Goal: Entertainment & Leisure: Consume media (video, audio)

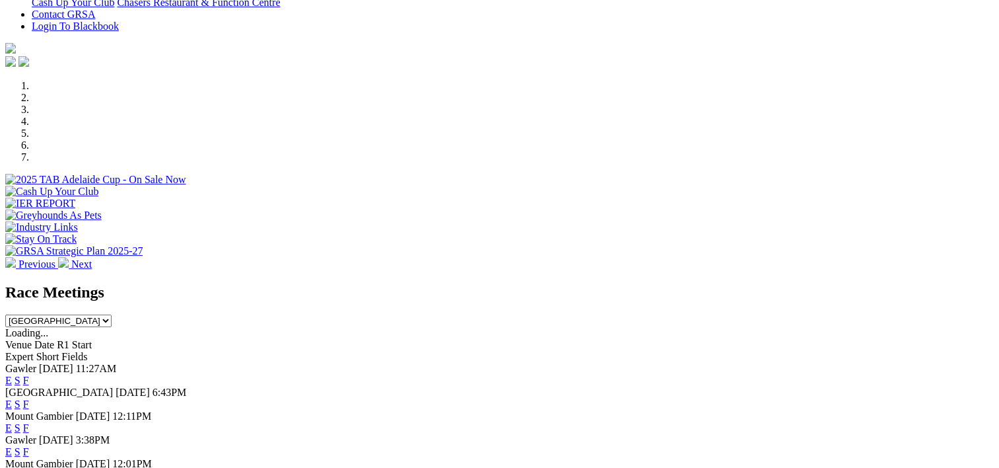
scroll to position [513, 0]
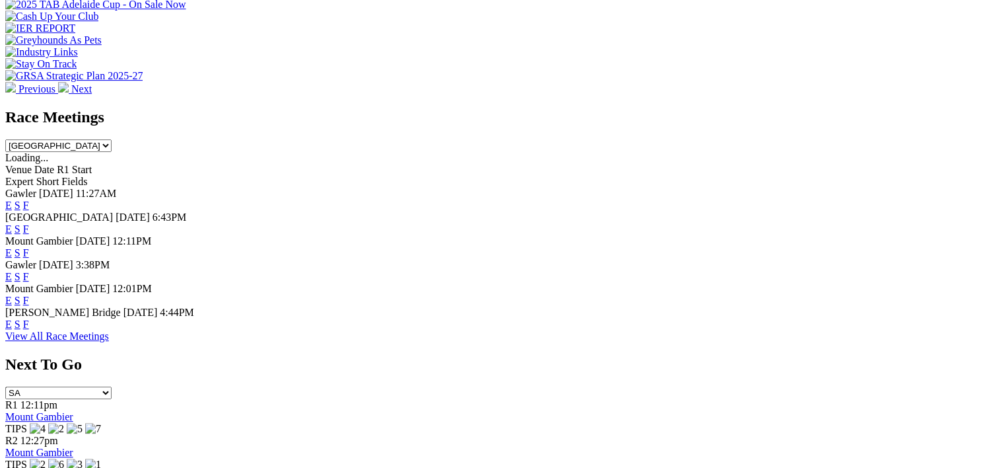
click at [29, 324] on link "F" at bounding box center [26, 323] width 6 height 11
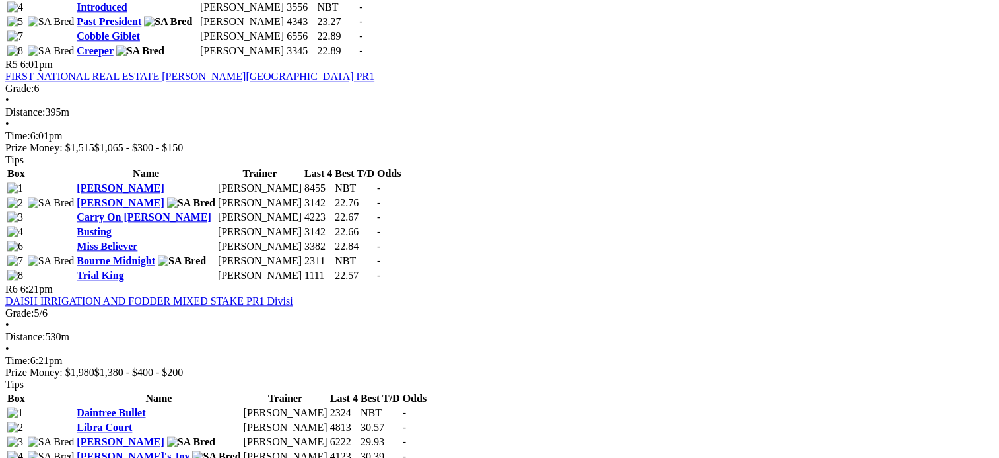
scroll to position [1505, 0]
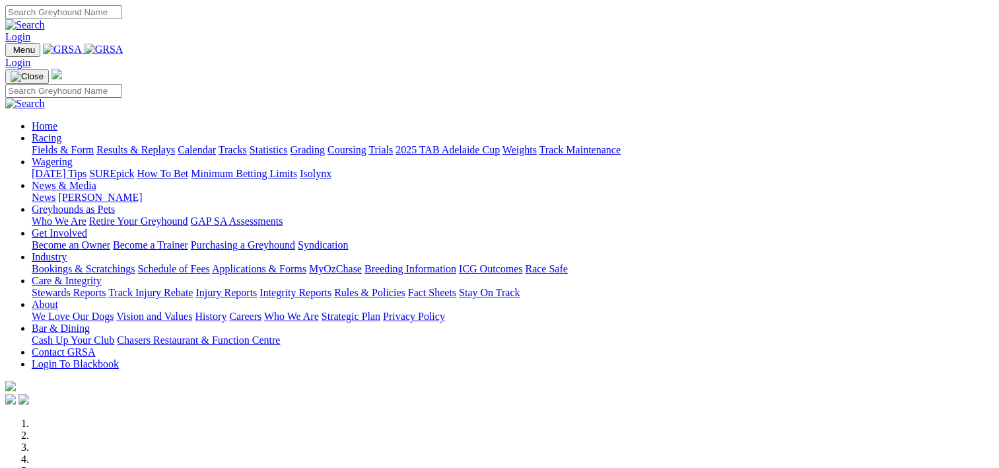
scroll to position [513, 0]
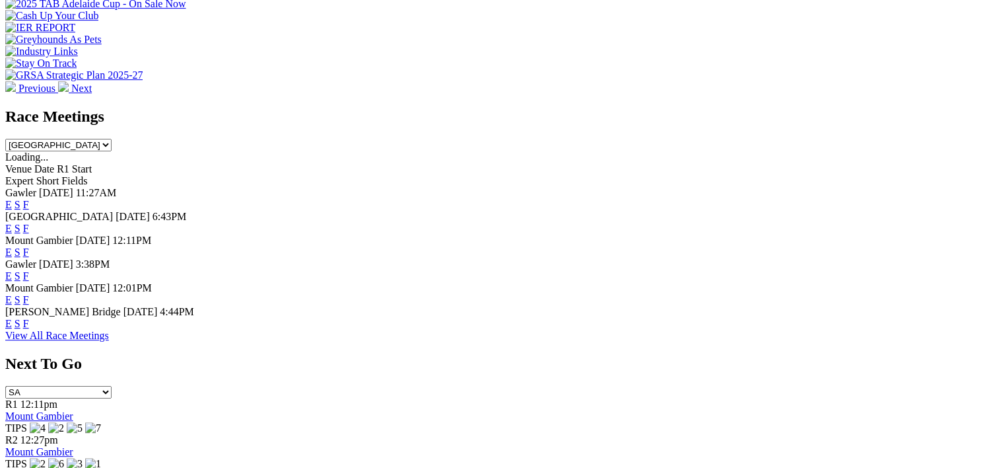
click at [29, 199] on link "F" at bounding box center [26, 204] width 6 height 11
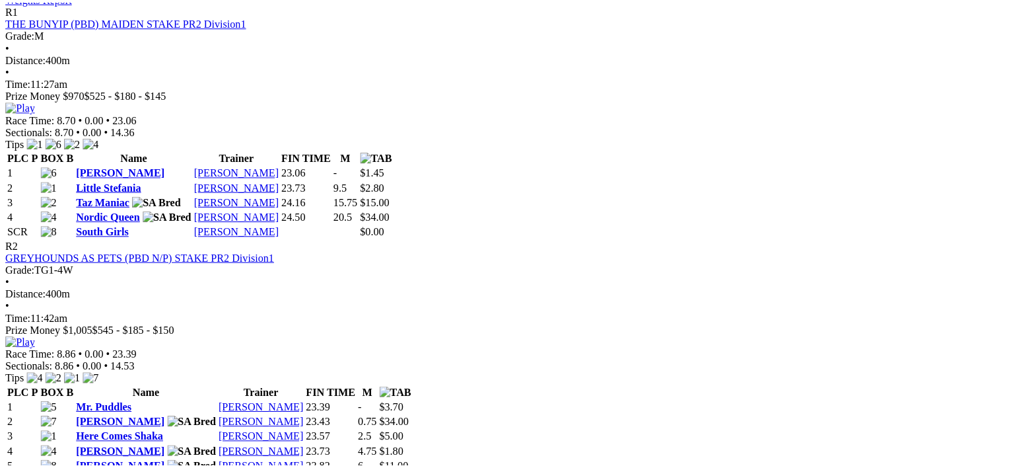
scroll to position [546, 0]
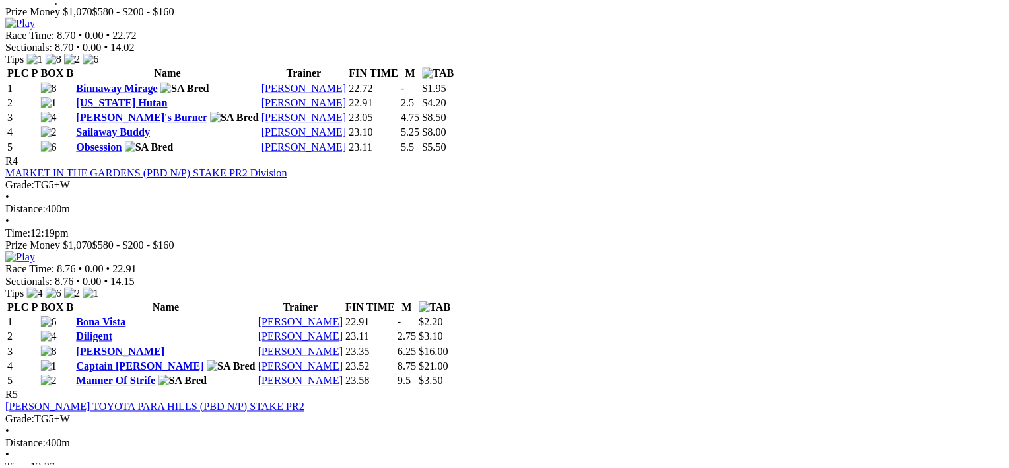
scroll to position [892, 0]
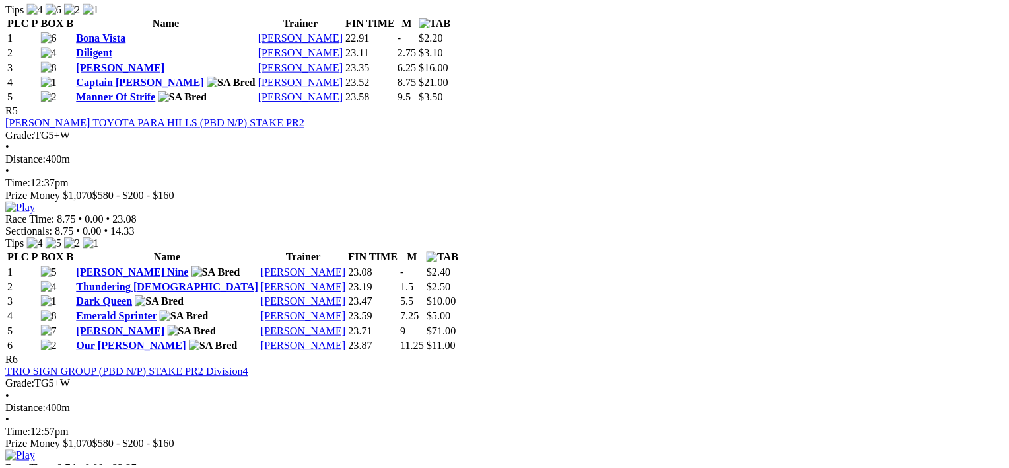
scroll to position [1493, 0]
